Goal: Task Accomplishment & Management: Complete application form

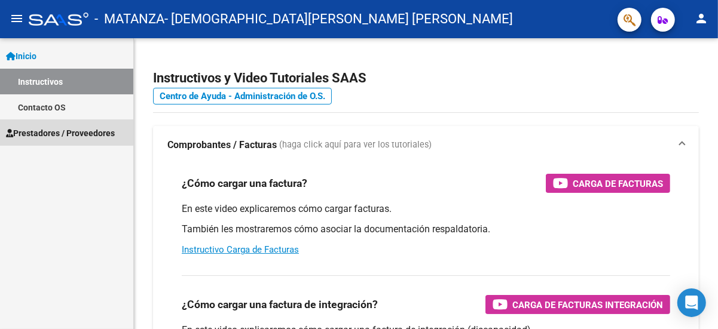
click at [42, 131] on span "Prestadores / Proveedores" at bounding box center [60, 133] width 109 height 13
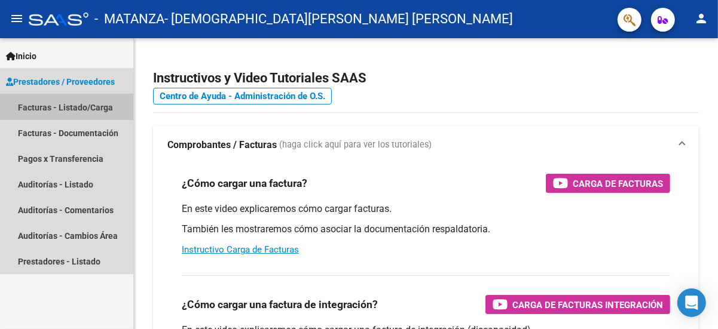
click at [48, 108] on link "Facturas - Listado/Carga" at bounding box center [66, 107] width 133 height 26
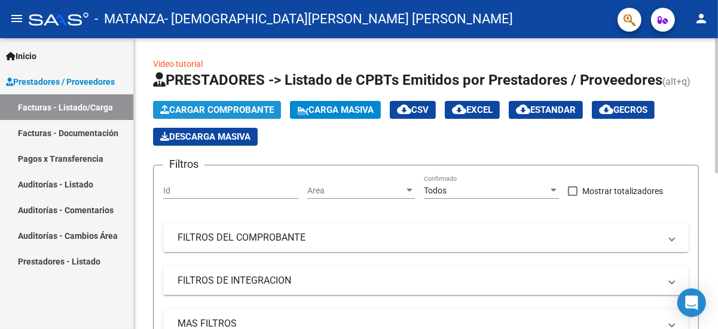
click at [179, 106] on span "Cargar Comprobante" at bounding box center [217, 110] width 114 height 11
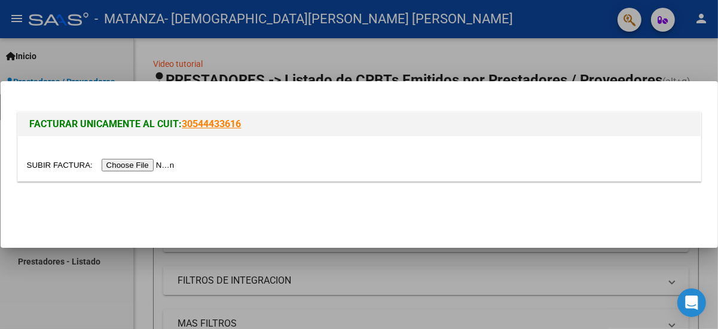
click at [153, 163] on input "file" at bounding box center [102, 165] width 151 height 13
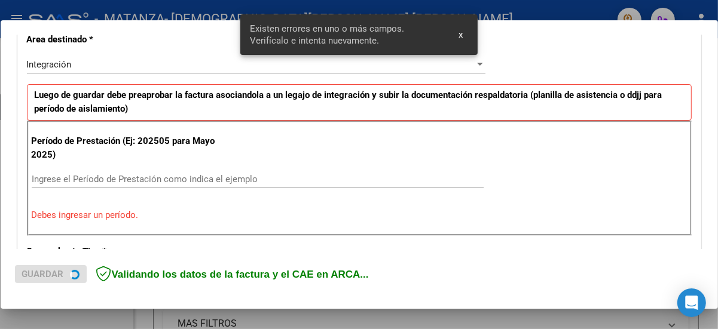
scroll to position [284, 0]
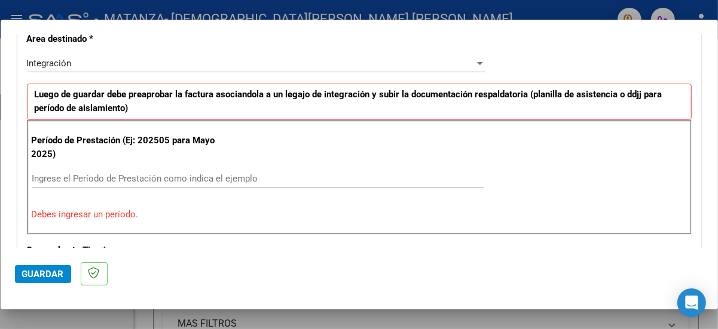
click at [42, 175] on input "Ingrese el Período de Prestación como indica el ejemplo" at bounding box center [258, 178] width 452 height 11
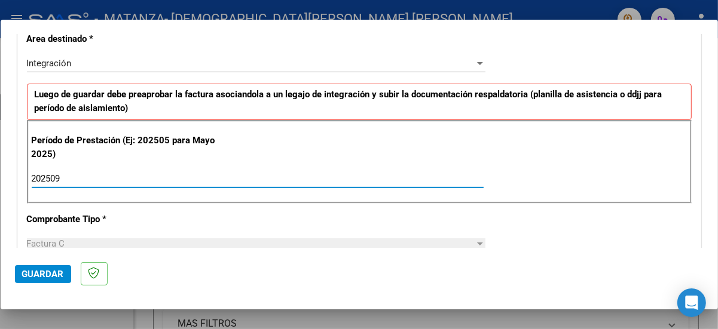
type input "202509"
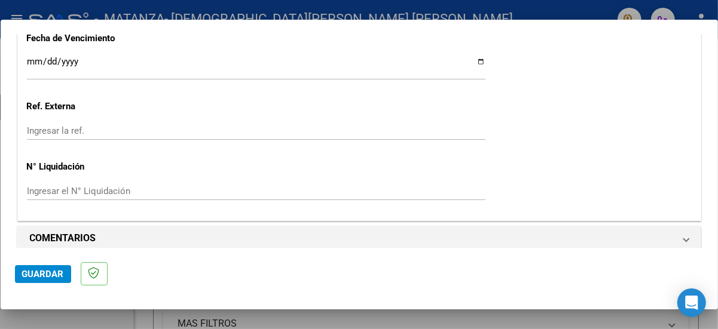
scroll to position [870, 0]
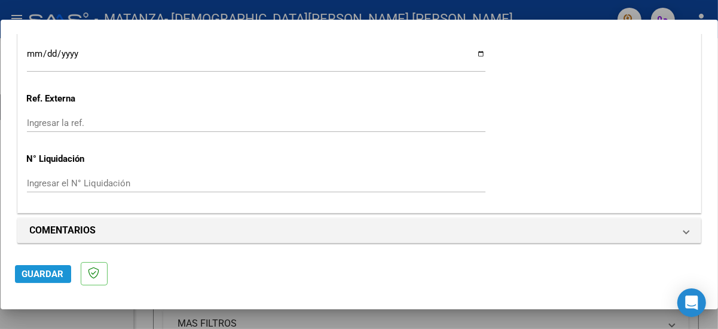
click at [30, 272] on span "Guardar" at bounding box center [43, 274] width 42 height 11
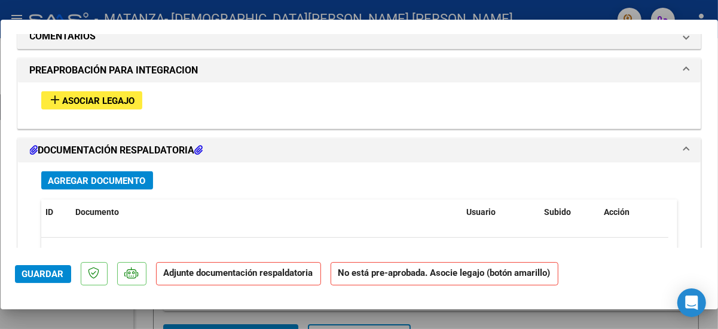
scroll to position [1066, 0]
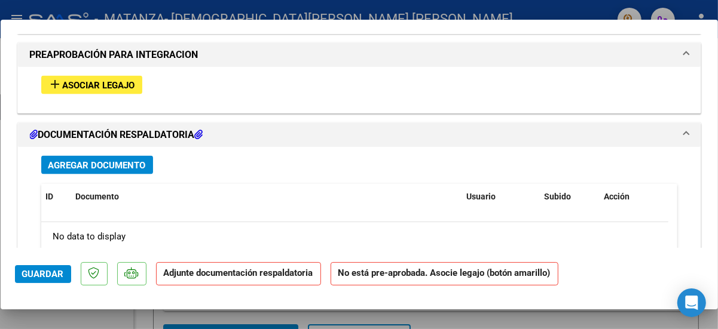
click at [59, 81] on mat-icon "add" at bounding box center [55, 84] width 14 height 14
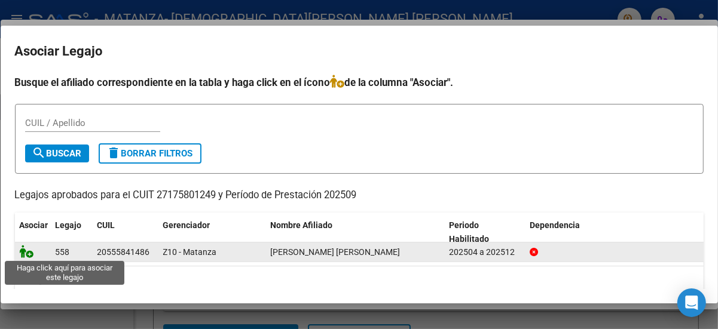
click at [30, 254] on icon at bounding box center [27, 251] width 14 height 13
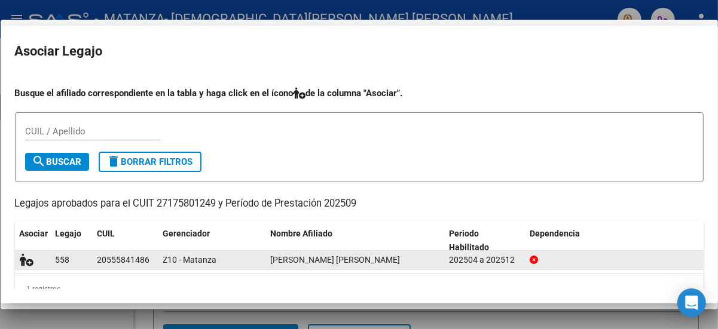
scroll to position [1098, 0]
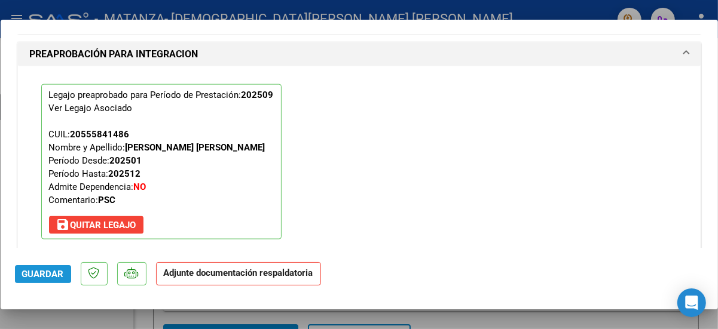
click at [43, 272] on span "Guardar" at bounding box center [43, 274] width 42 height 11
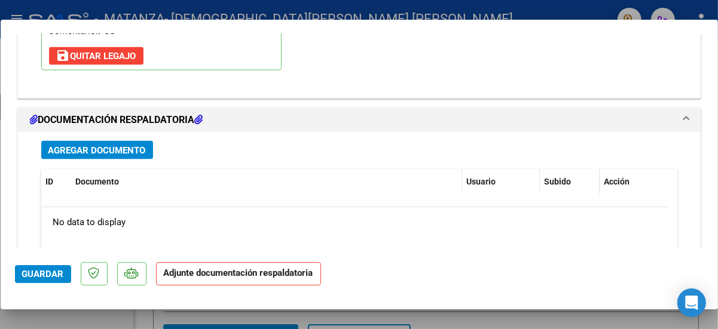
scroll to position [1289, 0]
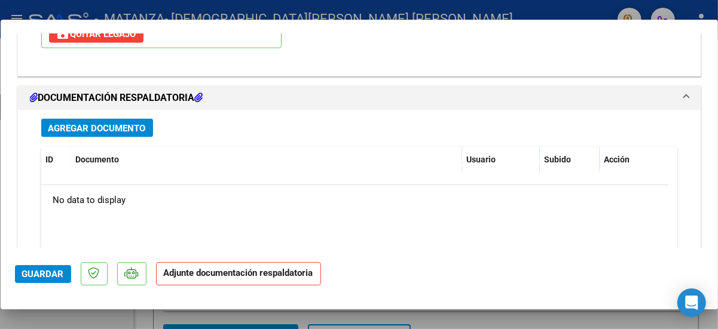
click at [60, 123] on span "Agregar Documento" at bounding box center [96, 128] width 97 height 11
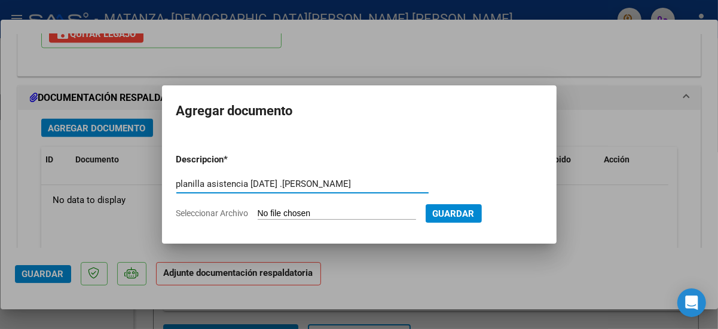
type input "planilla asistencia [DATE] .[PERSON_NAME]"
click at [267, 211] on input "Seleccionar Archivo" at bounding box center [336, 214] width 158 height 11
type input "C:\fakepath\asistencia septiembre [PERSON_NAME].pdf"
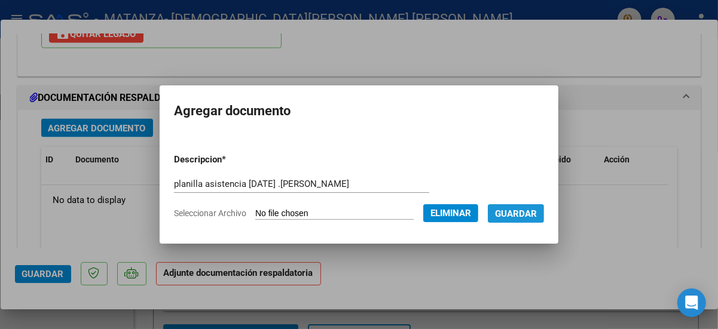
click at [518, 214] on span "Guardar" at bounding box center [516, 214] width 42 height 11
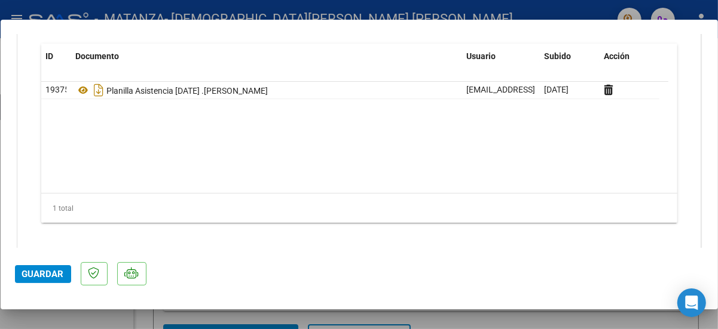
scroll to position [1400, 0]
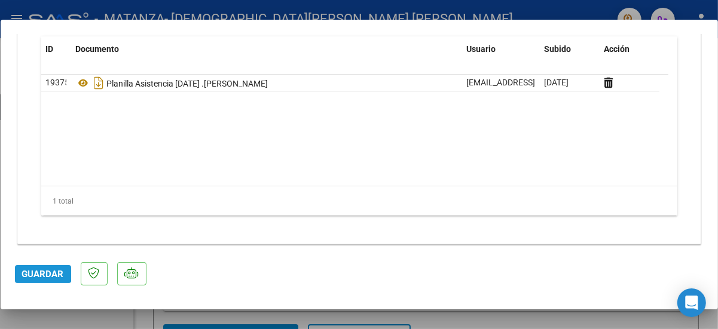
click at [35, 269] on span "Guardar" at bounding box center [43, 274] width 42 height 11
